Goal: Transaction & Acquisition: Purchase product/service

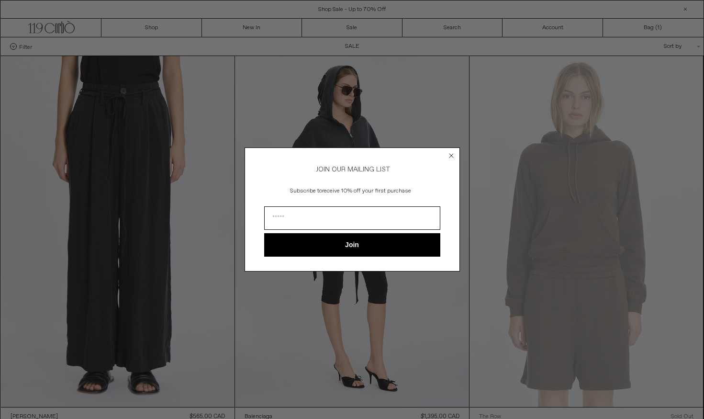
click at [449, 154] on circle "Close dialog" at bounding box center [451, 155] width 9 height 9
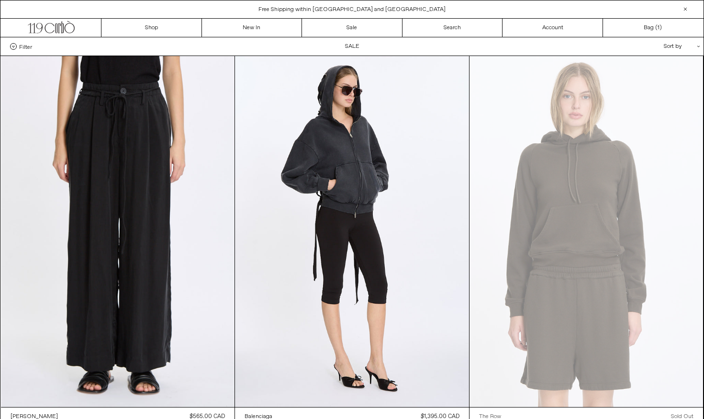
click at [21, 46] on span "Filter" at bounding box center [25, 46] width 13 height 7
click at [0, 0] on select "**********" at bounding box center [0, 0] width 0 height 0
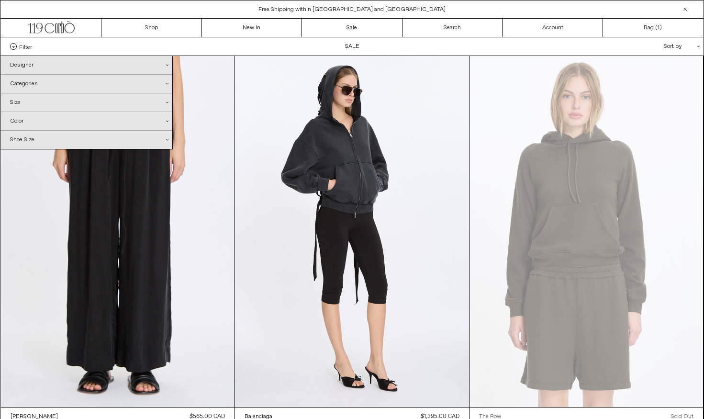
click at [29, 70] on div "Designer .cls-1{fill:#231f20}" at bounding box center [86, 65] width 172 height 18
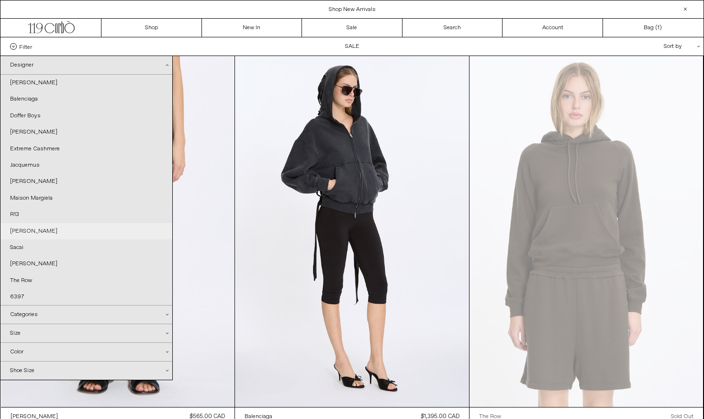
click at [32, 224] on link "[PERSON_NAME]" at bounding box center [86, 231] width 172 height 16
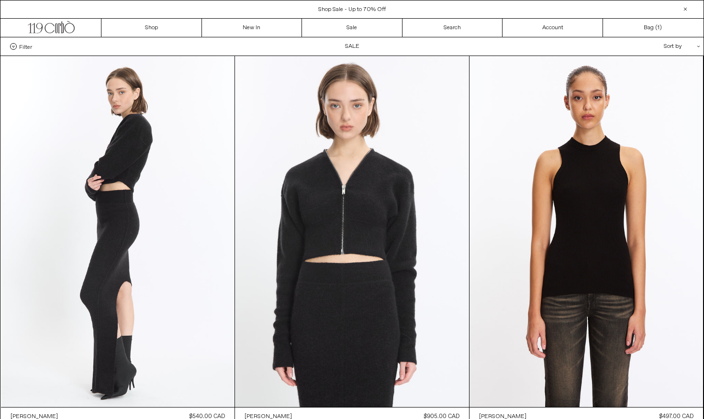
click at [672, 46] on div "Sort by .cls-1{fill:#231f20}" at bounding box center [651, 46] width 86 height 18
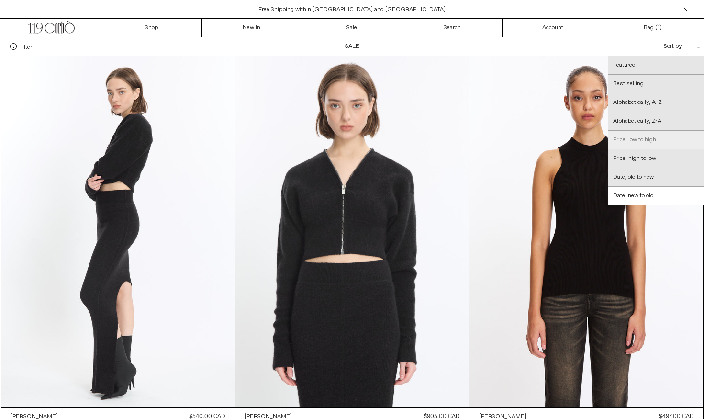
click at [643, 139] on link "Price, low to high" at bounding box center [655, 140] width 95 height 19
